Goal: Task Accomplishment & Management: Use online tool/utility

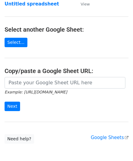
scroll to position [61, 0]
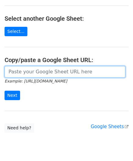
drag, startPoint x: 24, startPoint y: 72, endPoint x: 34, endPoint y: 65, distance: 12.0
click at [24, 72] on input "url" at bounding box center [65, 72] width 121 height 12
paste input "[URL][DOMAIN_NAME]"
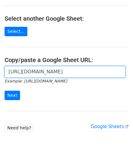
scroll to position [0, 124]
type input "[URL][DOMAIN_NAME]"
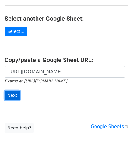
click at [15, 95] on input "Next" at bounding box center [13, 95] width 16 height 9
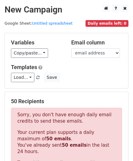
scroll to position [206, 0]
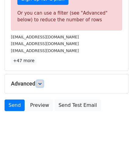
click at [40, 81] on link at bounding box center [40, 84] width 7 height 7
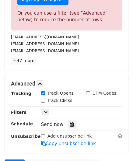
click at [73, 122] on div "Send now" at bounding box center [77, 125] width 72 height 8
click at [70, 123] on icon at bounding box center [72, 125] width 4 height 4
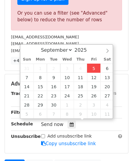
type input "[DATE] 12:00"
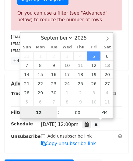
scroll to position [0, 0]
paste input "0"
type input "10"
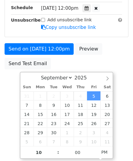
type input "[DATE] 22:00"
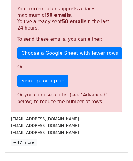
scroll to position [280, 0]
